Goal: Task Accomplishment & Management: Use online tool/utility

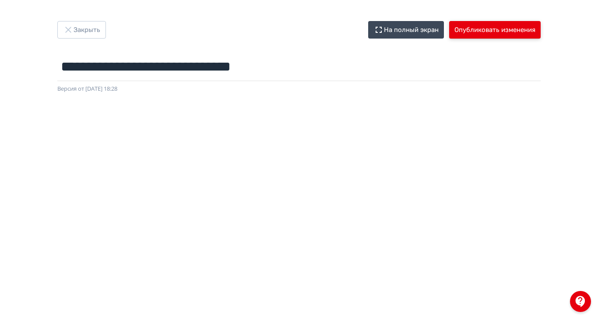
click at [541, 22] on button "Опубликовать изменения" at bounding box center [495, 30] width 92 height 18
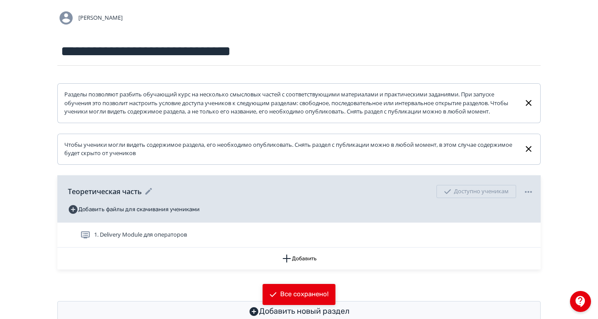
scroll to position [69, 0]
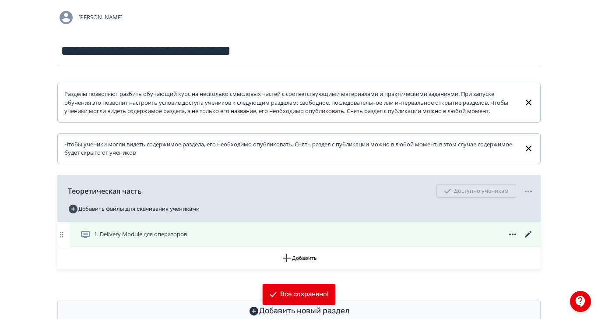
click at [534, 240] on icon at bounding box center [528, 234] width 11 height 11
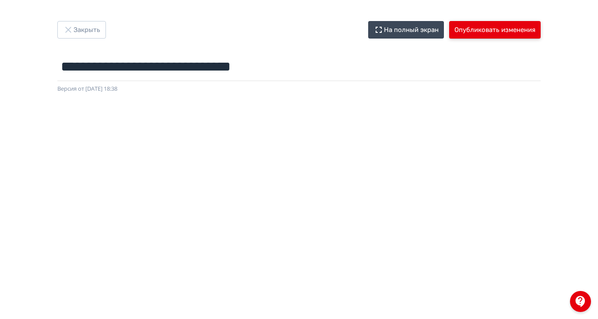
click at [541, 31] on button "Опубликовать изменения" at bounding box center [495, 30] width 92 height 18
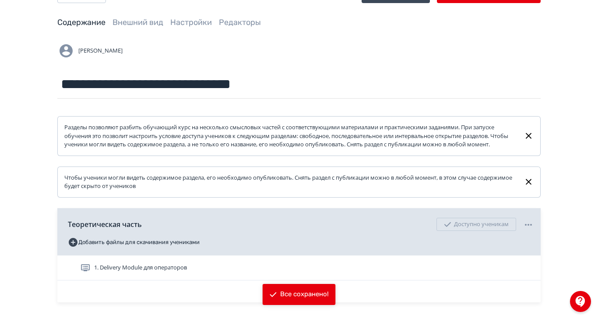
scroll to position [55, 0]
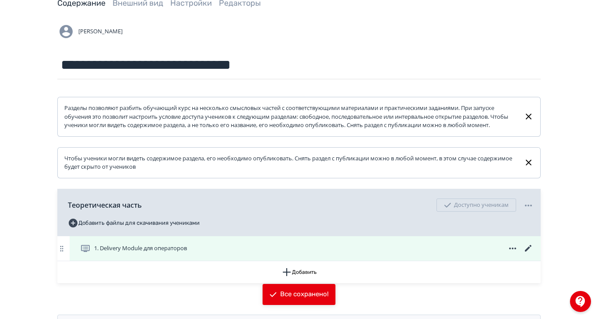
click at [534, 254] on icon at bounding box center [528, 248] width 11 height 11
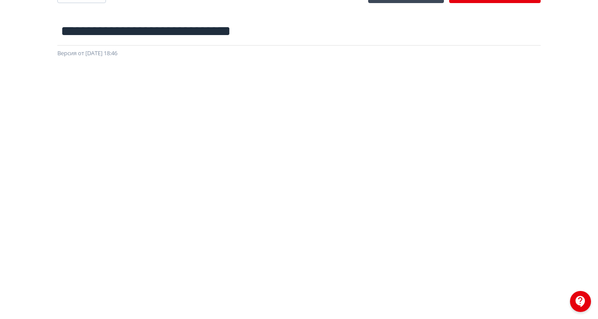
scroll to position [0, 1]
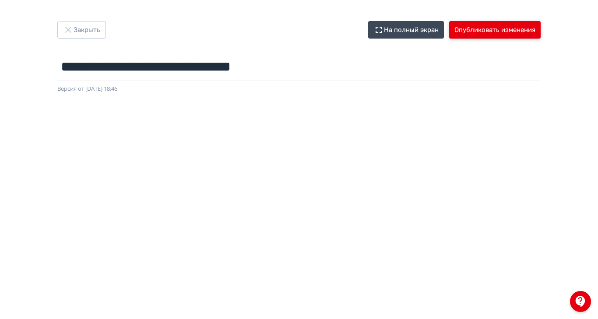
click at [541, 29] on button "Опубликовать изменения" at bounding box center [495, 30] width 92 height 18
